Goal: Transaction & Acquisition: Download file/media

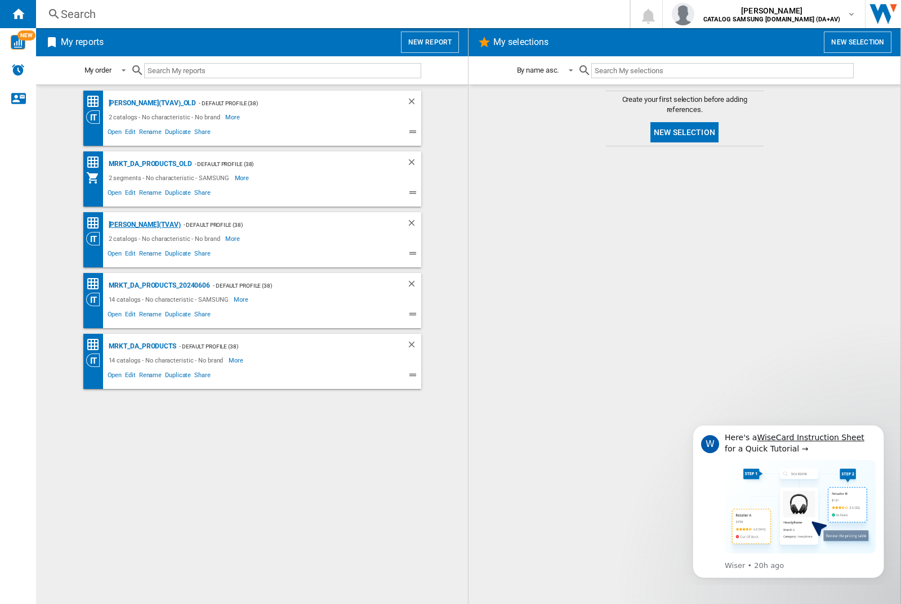
click at [125, 225] on div "[PERSON_NAME](TVAV)" at bounding box center [143, 225] width 75 height 14
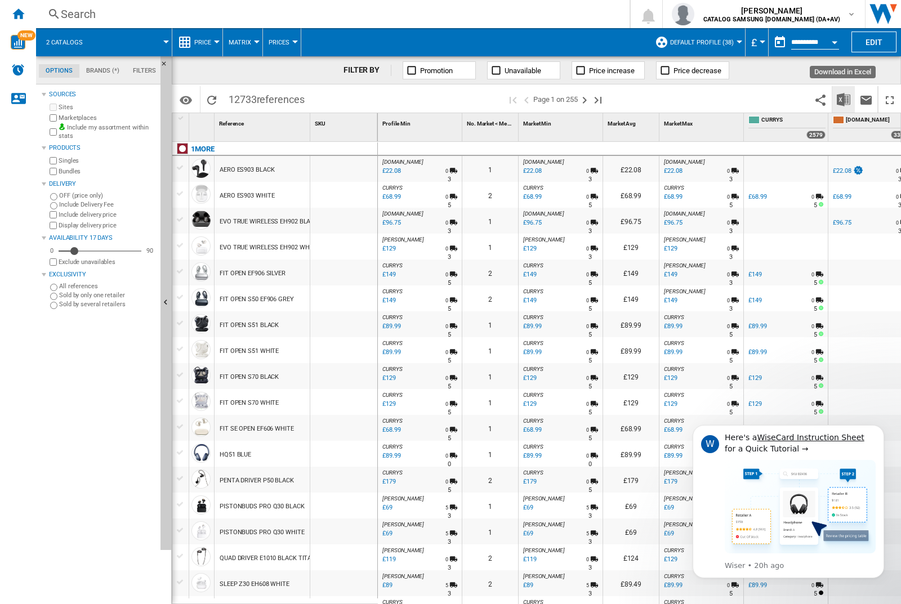
click at [844, 99] on img "Download in Excel" at bounding box center [844, 100] width 14 height 14
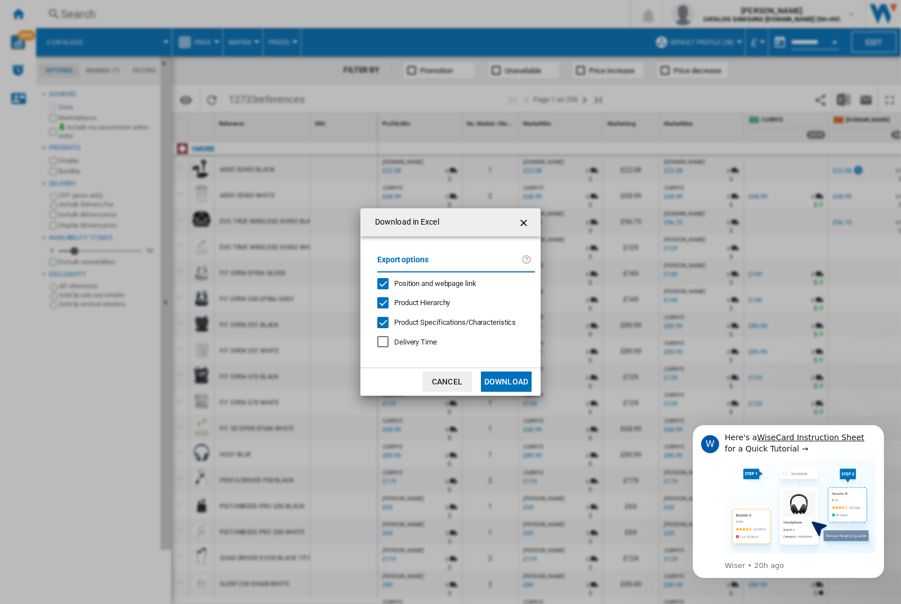
click at [452, 283] on span "Position and webpage link" at bounding box center [435, 283] width 82 height 8
click at [506, 382] on button "Download" at bounding box center [506, 382] width 51 height 20
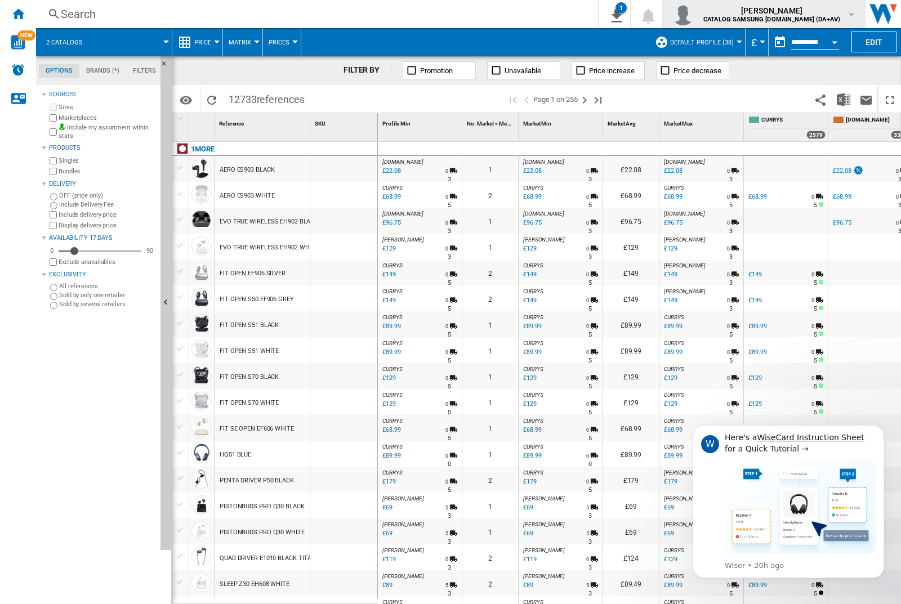
click at [694, 14] on img "button" at bounding box center [683, 14] width 23 height 23
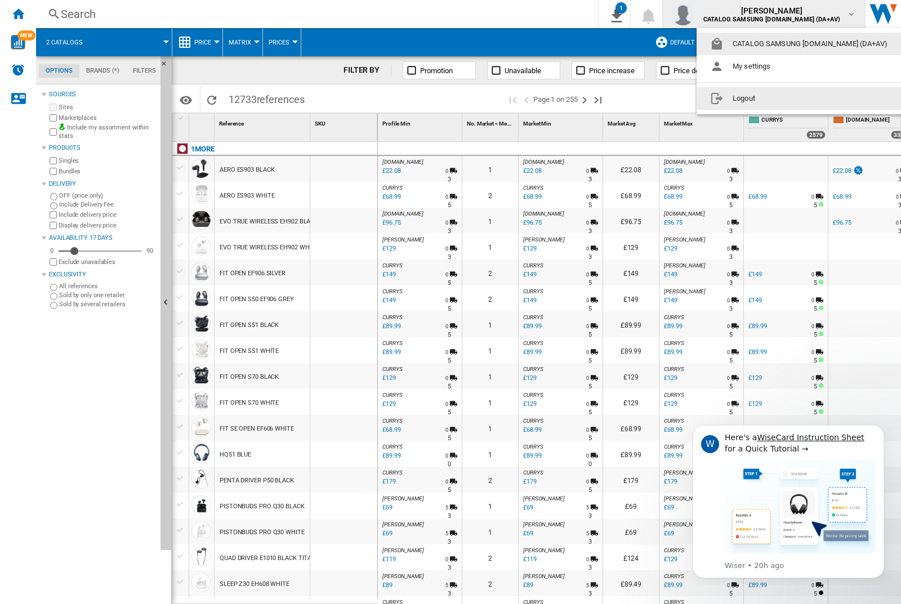
click at [783, 99] on button "Logout" at bounding box center [801, 98] width 209 height 23
